Goal: Find specific page/section: Find specific page/section

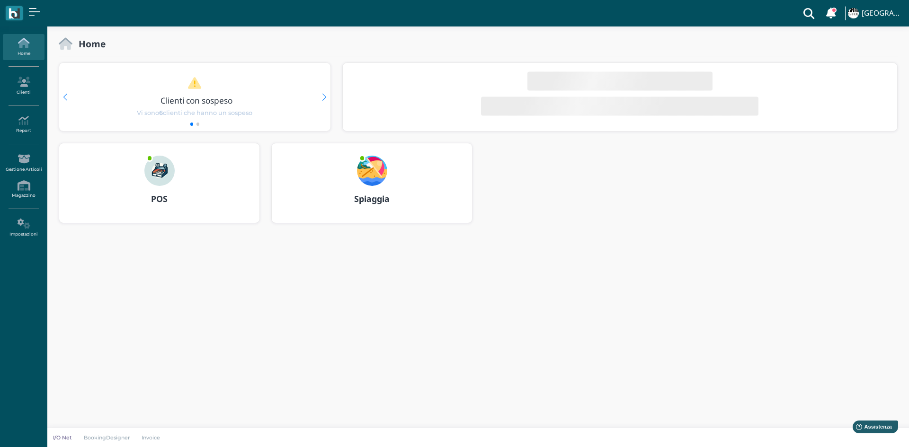
drag, startPoint x: 0, startPoint y: 0, endPoint x: 382, endPoint y: 176, distance: 420.5
click at [382, 176] on img at bounding box center [372, 171] width 30 height 30
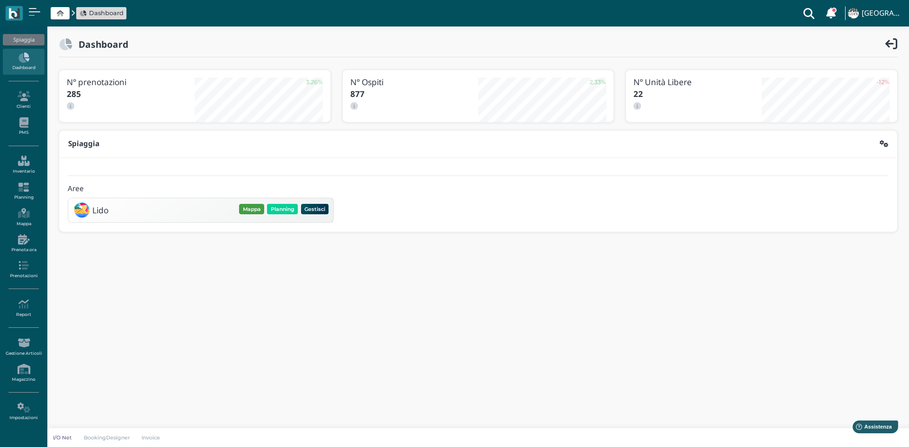
click at [250, 211] on button "Mappa" at bounding box center [251, 209] width 25 height 10
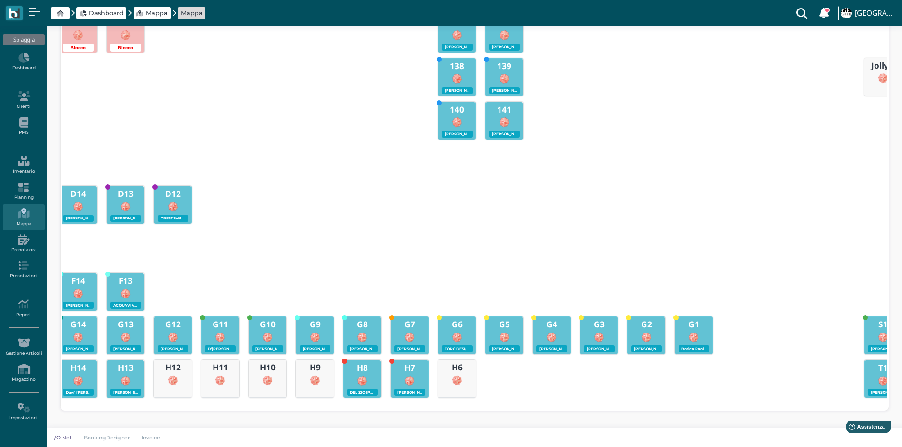
scroll to position [0, 337]
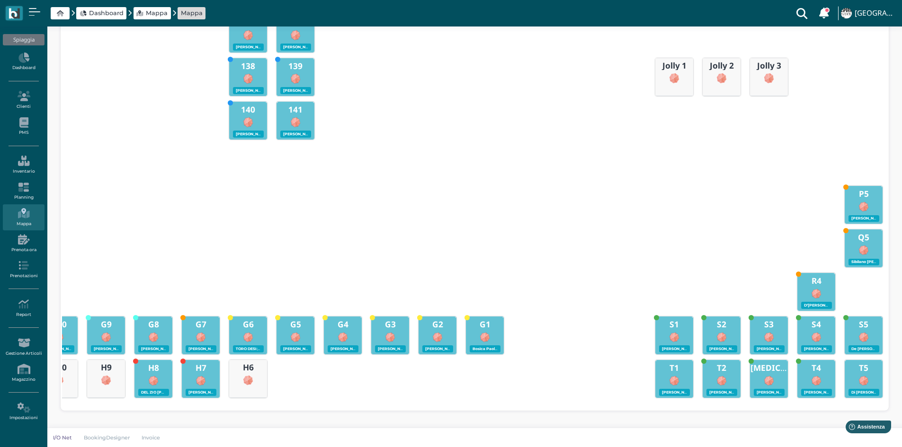
drag, startPoint x: 575, startPoint y: 402, endPoint x: 694, endPoint y: 399, distance: 118.8
click at [694, 399] on div "1 Gaudenzi Giacomo - 00:00 - 3 2 Brambilla Beatrice - 00:00 - 4 3 4 Morbiato Sa…" at bounding box center [474, 56] width 824 height 691
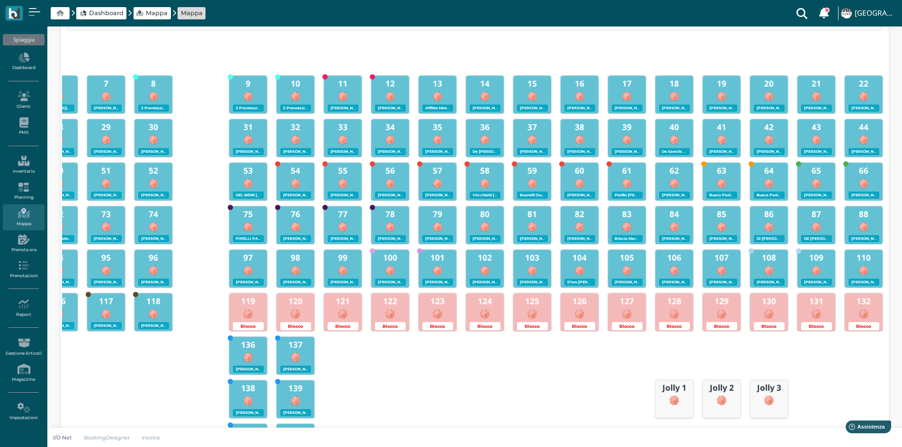
scroll to position [0, 0]
